Goal: Find specific page/section: Find specific page/section

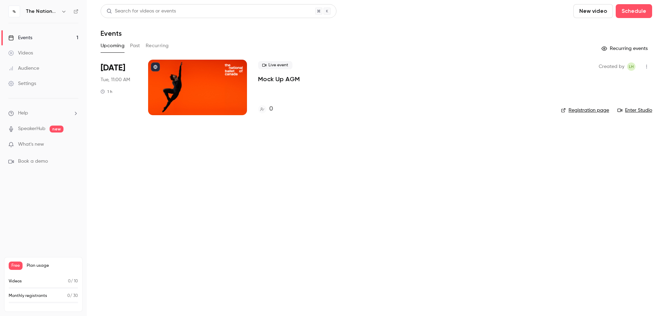
click at [196, 87] on div at bounding box center [197, 87] width 99 height 55
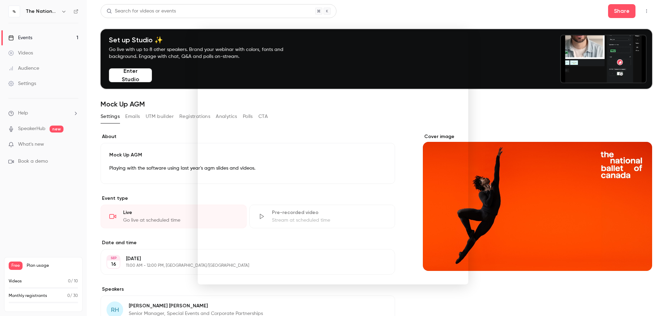
click at [36, 203] on div at bounding box center [333, 158] width 666 height 316
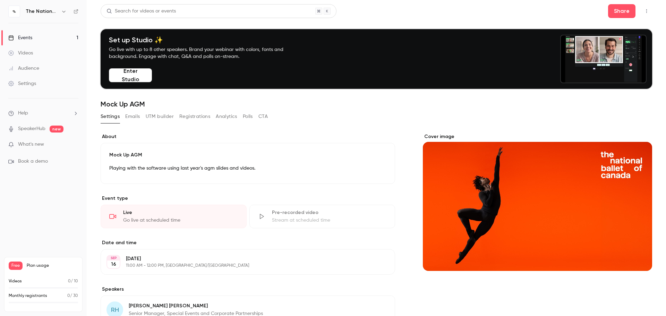
click at [131, 75] on button "Enter Studio" at bounding box center [130, 75] width 43 height 14
